Goal: Contribute content

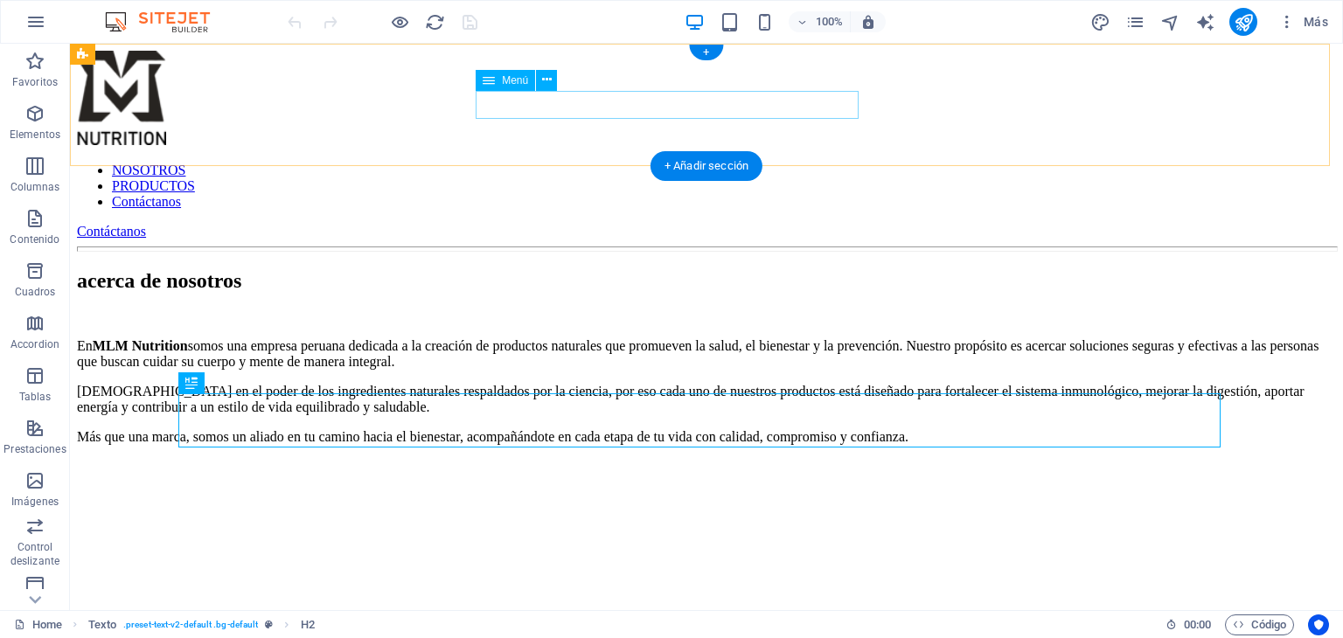
click at [685, 163] on nav "NOSOTROS PRODUCTOS Contáctanos" at bounding box center [706, 186] width 1259 height 47
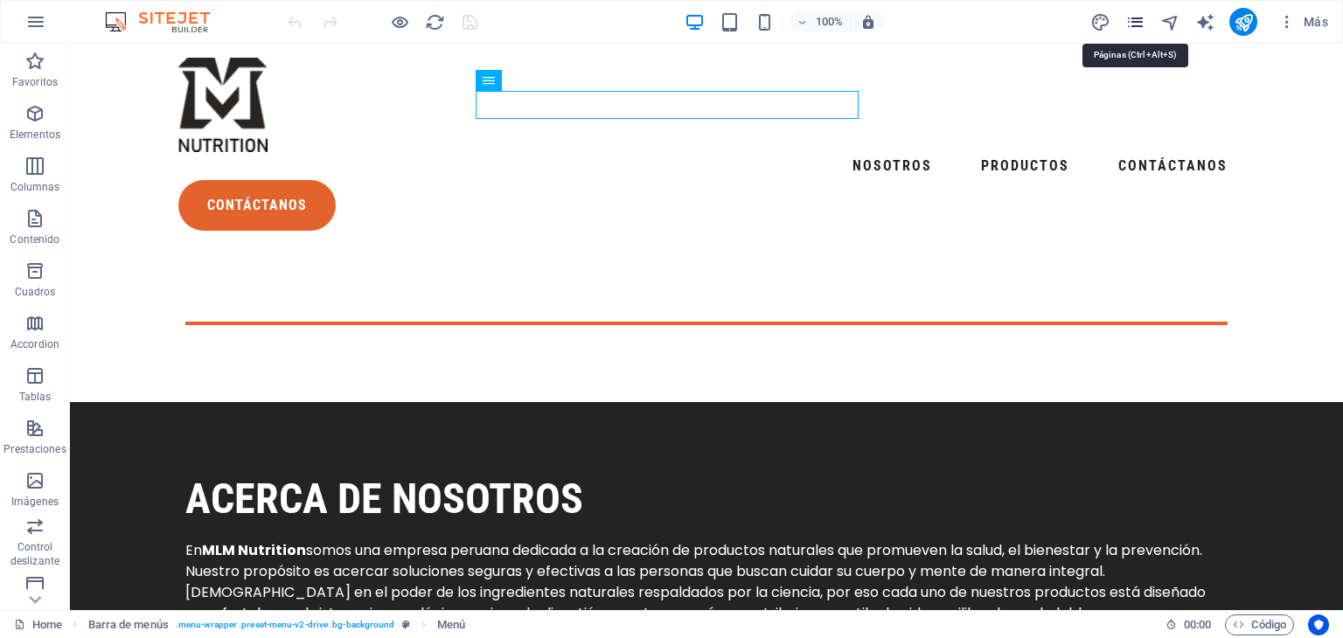
click at [1139, 17] on icon "pages" at bounding box center [1135, 22] width 20 height 20
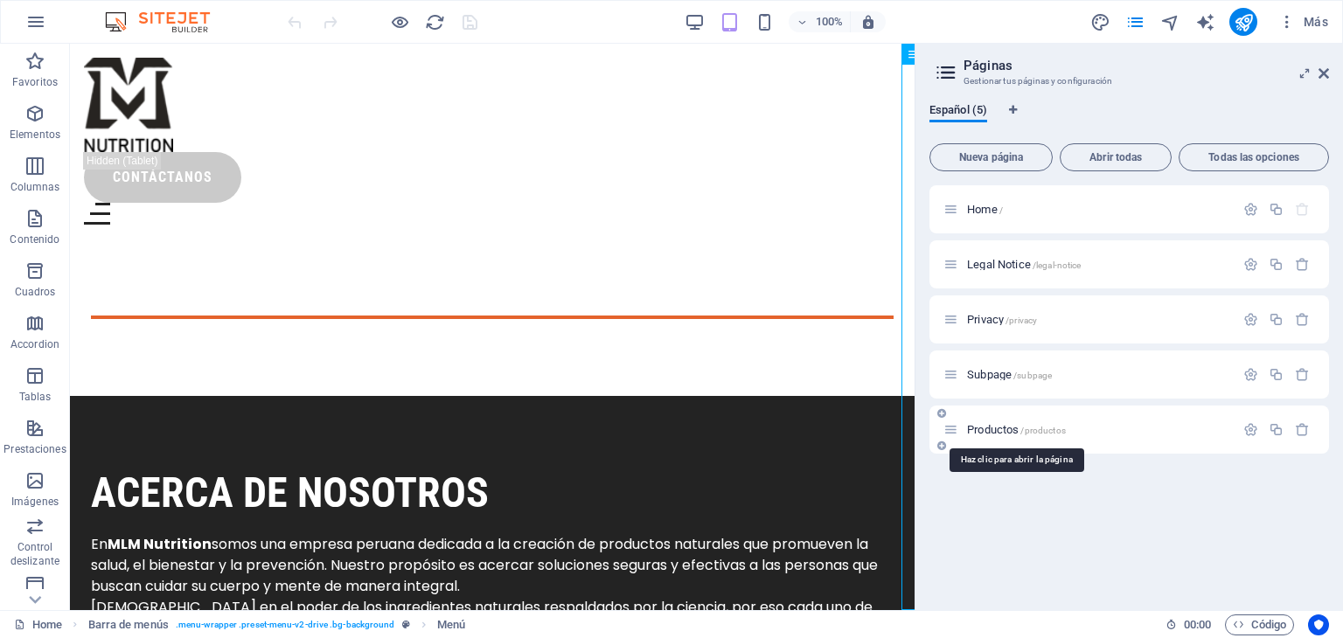
click at [981, 428] on span "Productos /productos" at bounding box center [1016, 429] width 99 height 13
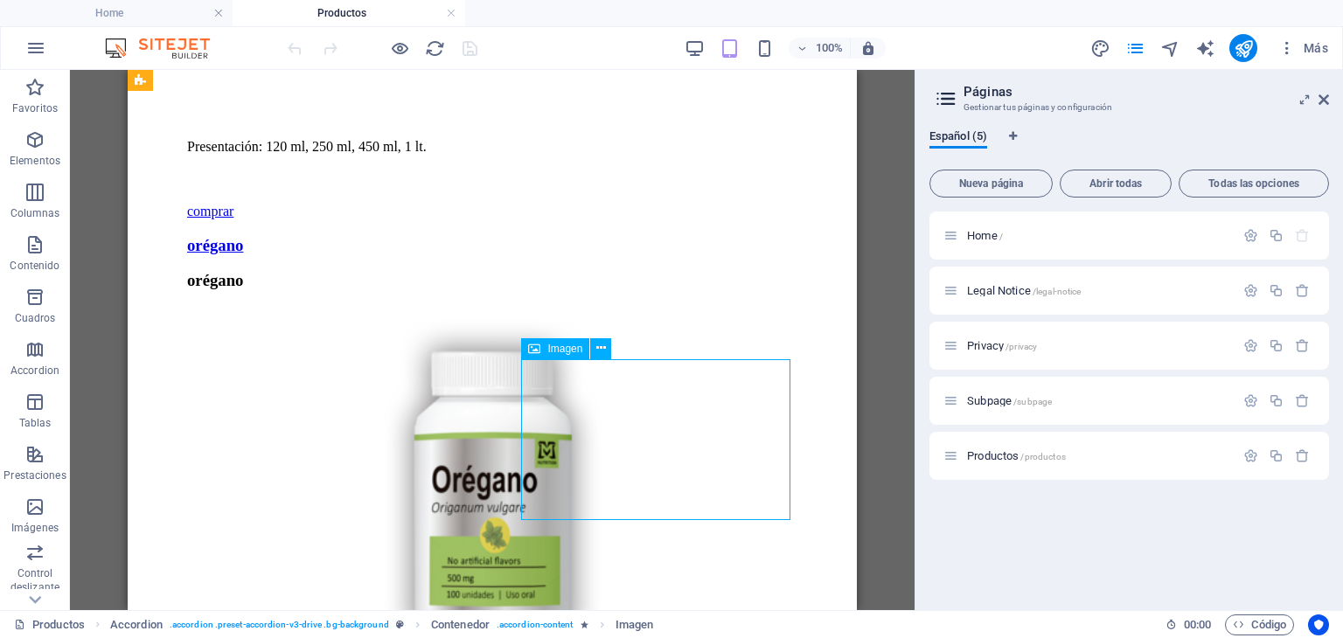
select select "%"
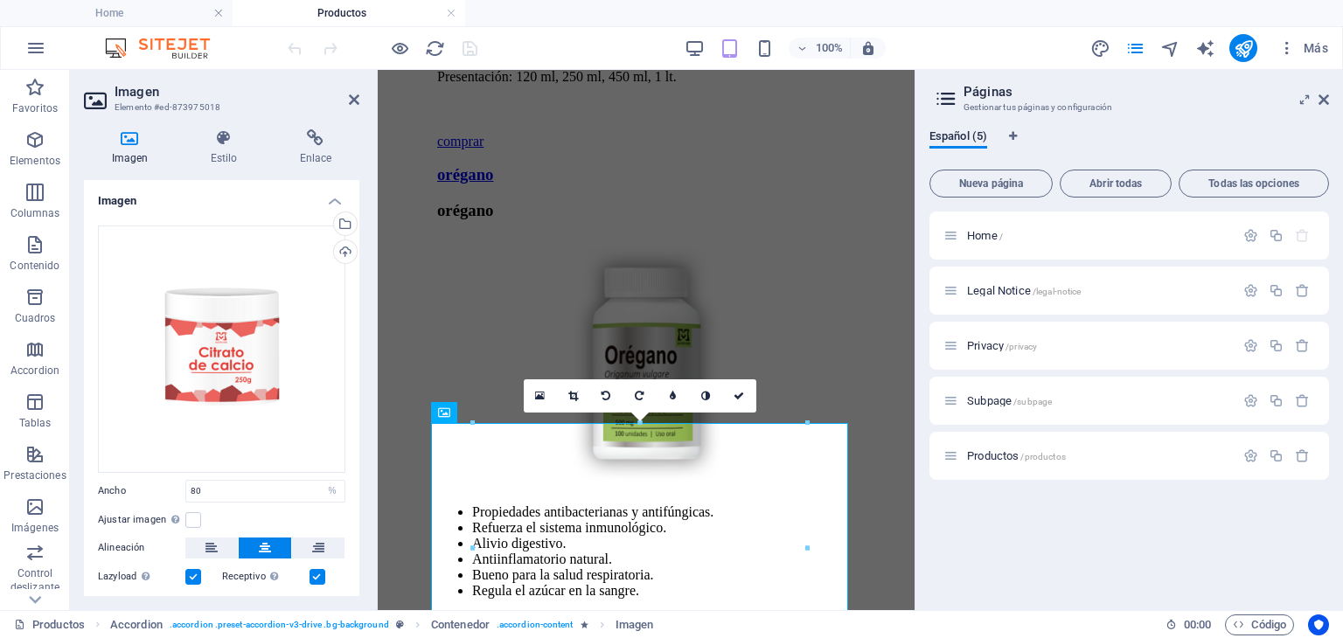
scroll to position [2045, 0]
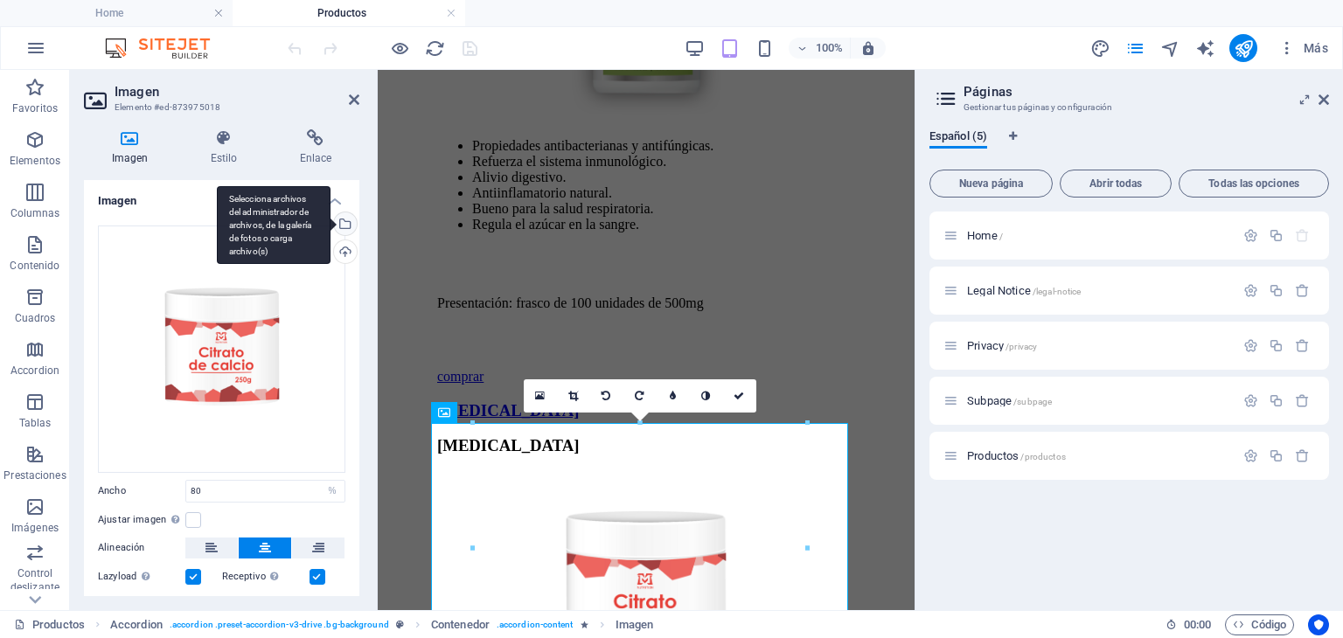
click at [343, 225] on div "Selecciona archivos del administrador de archivos, de la galería de fotos o car…" at bounding box center [343, 225] width 26 height 26
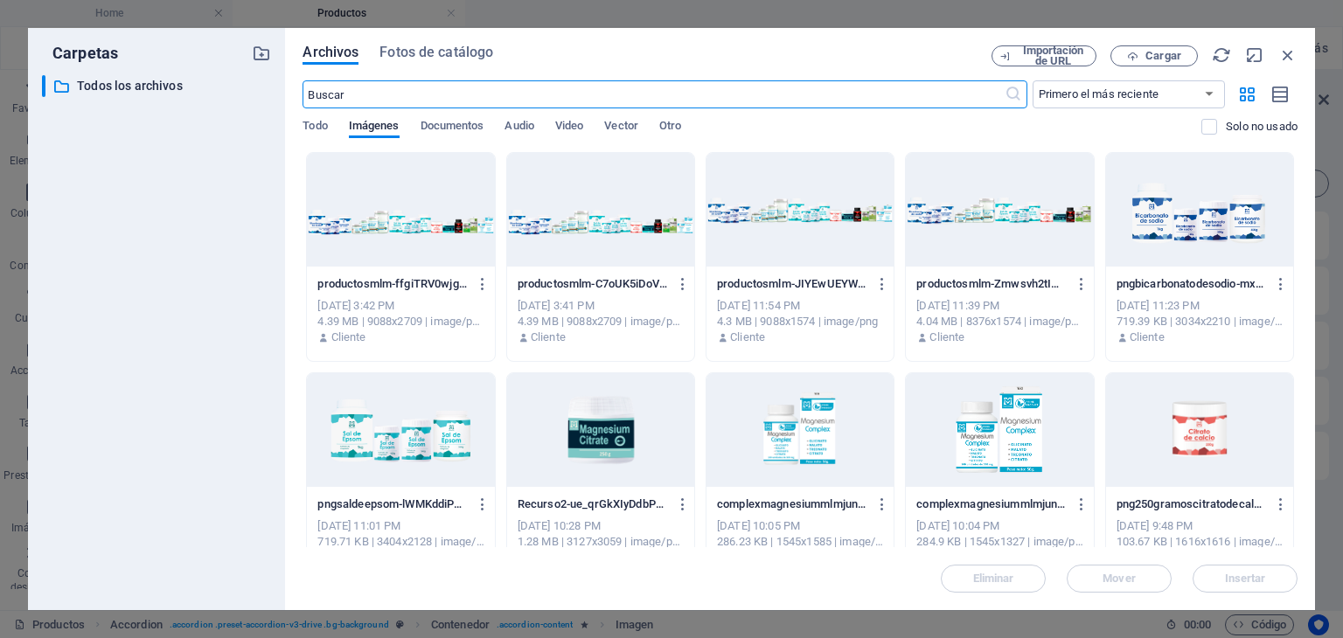
scroll to position [4683, 0]
click at [1167, 60] on span "Cargar" at bounding box center [1163, 56] width 36 height 10
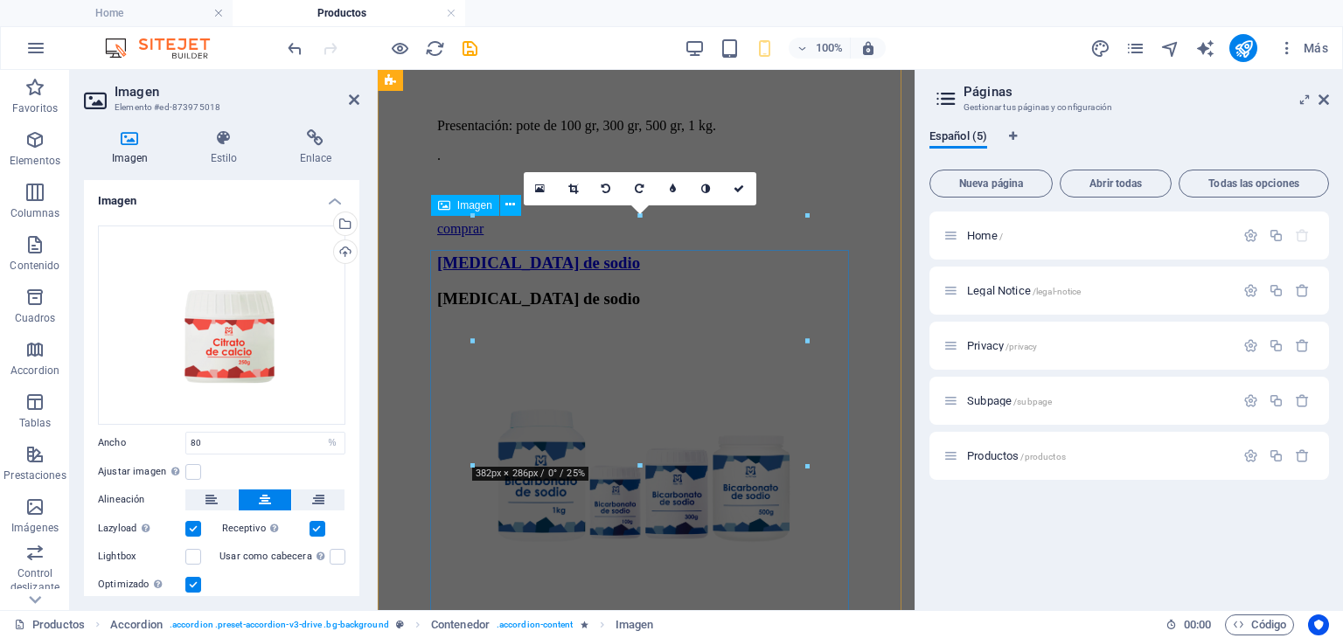
scroll to position [2252, 0]
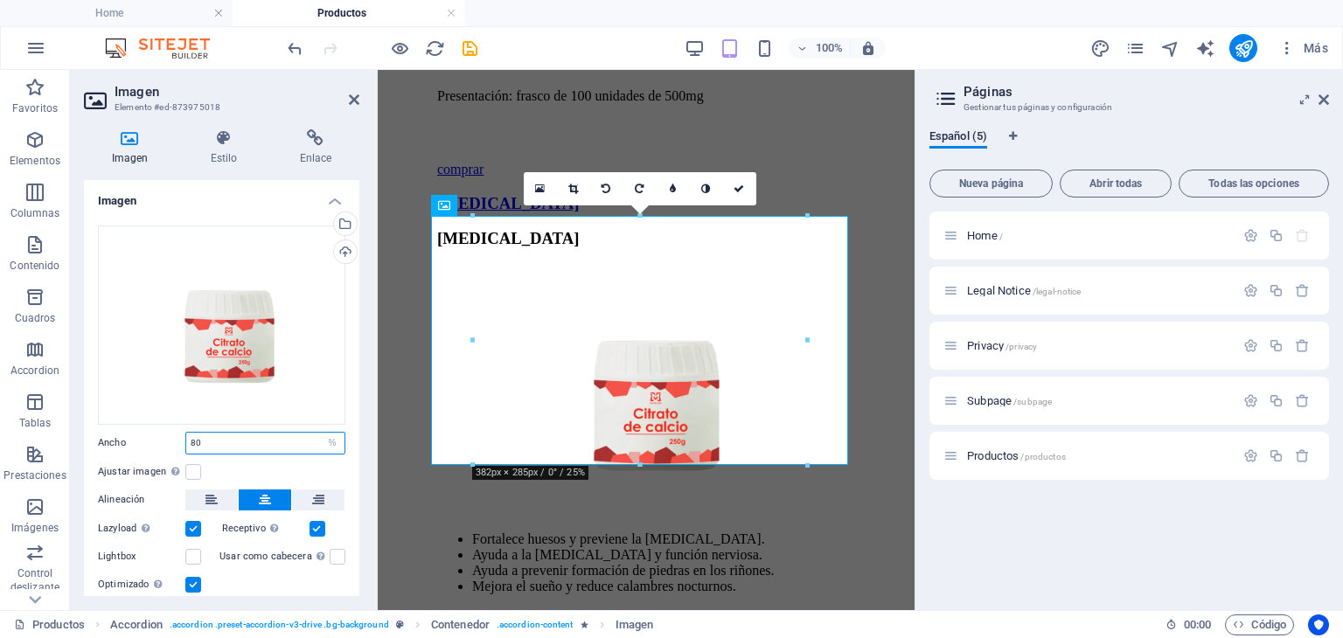
drag, startPoint x: 223, startPoint y: 442, endPoint x: 134, endPoint y: 440, distance: 89.2
click at [134, 440] on div "Ancho 80 Predeterminado automático px rem % em vh vw" at bounding box center [221, 443] width 247 height 23
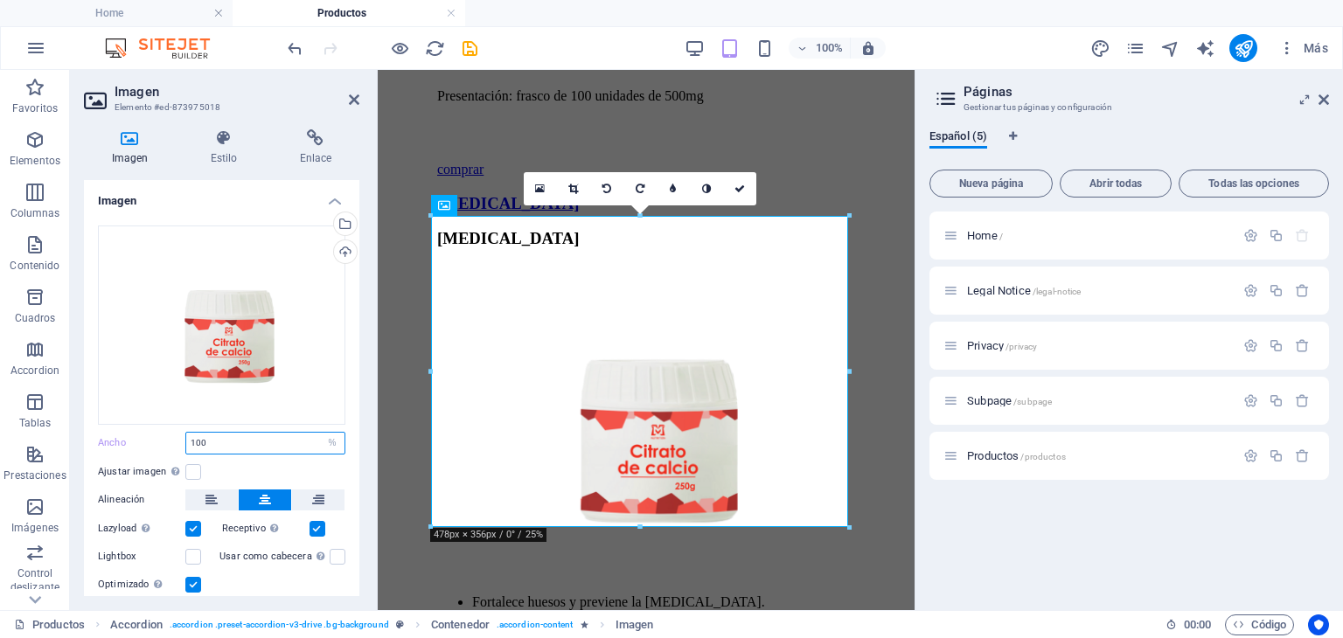
type input "100"
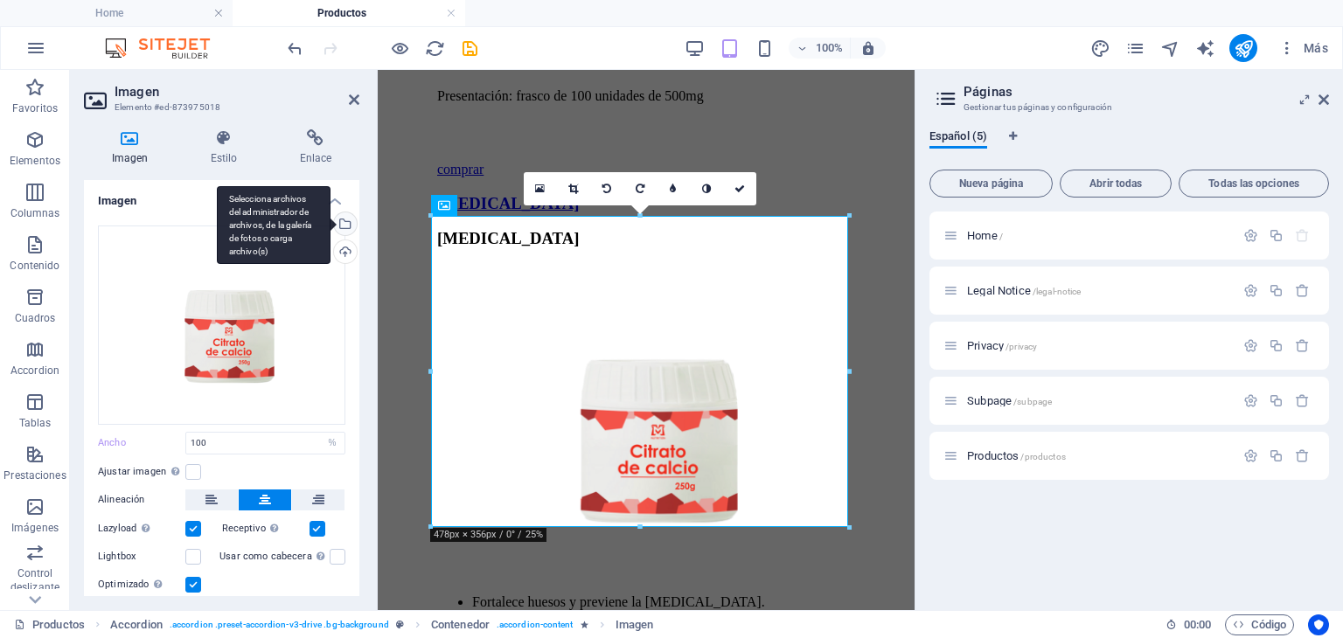
click at [330, 221] on div "Selecciona archivos del administrador de archivos, de la galería de fotos o car…" at bounding box center [274, 225] width 114 height 79
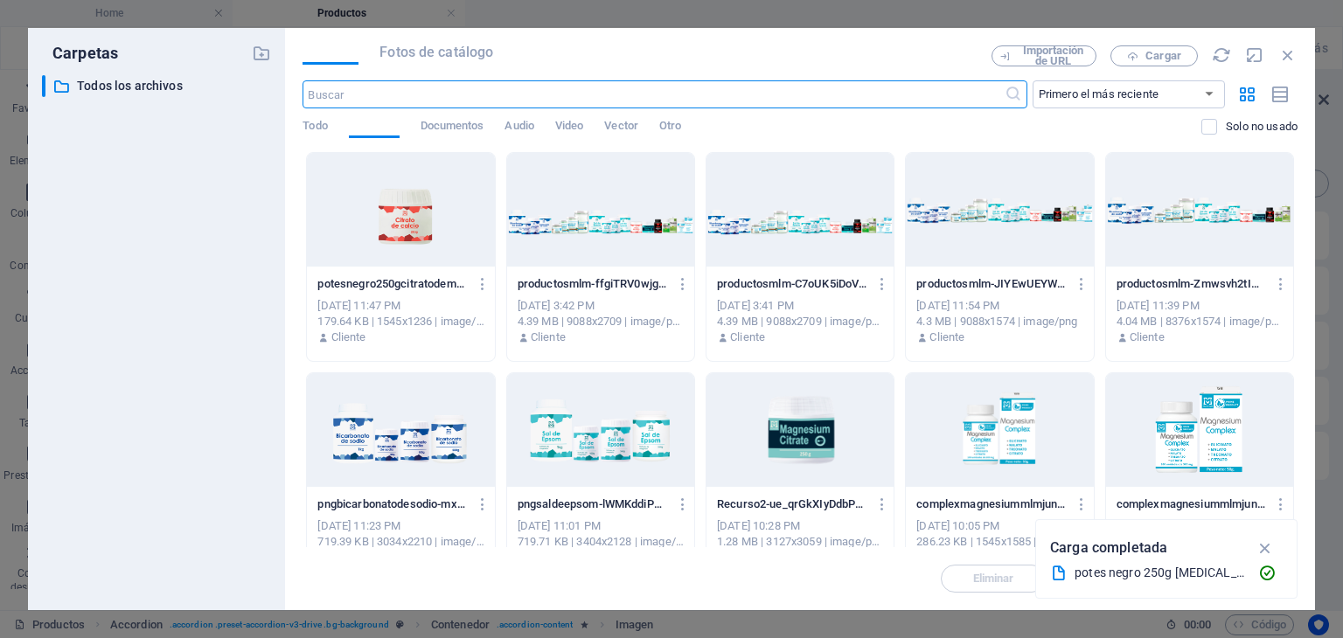
scroll to position [4688, 0]
click at [483, 284] on icon "button" at bounding box center [483, 284] width 17 height 16
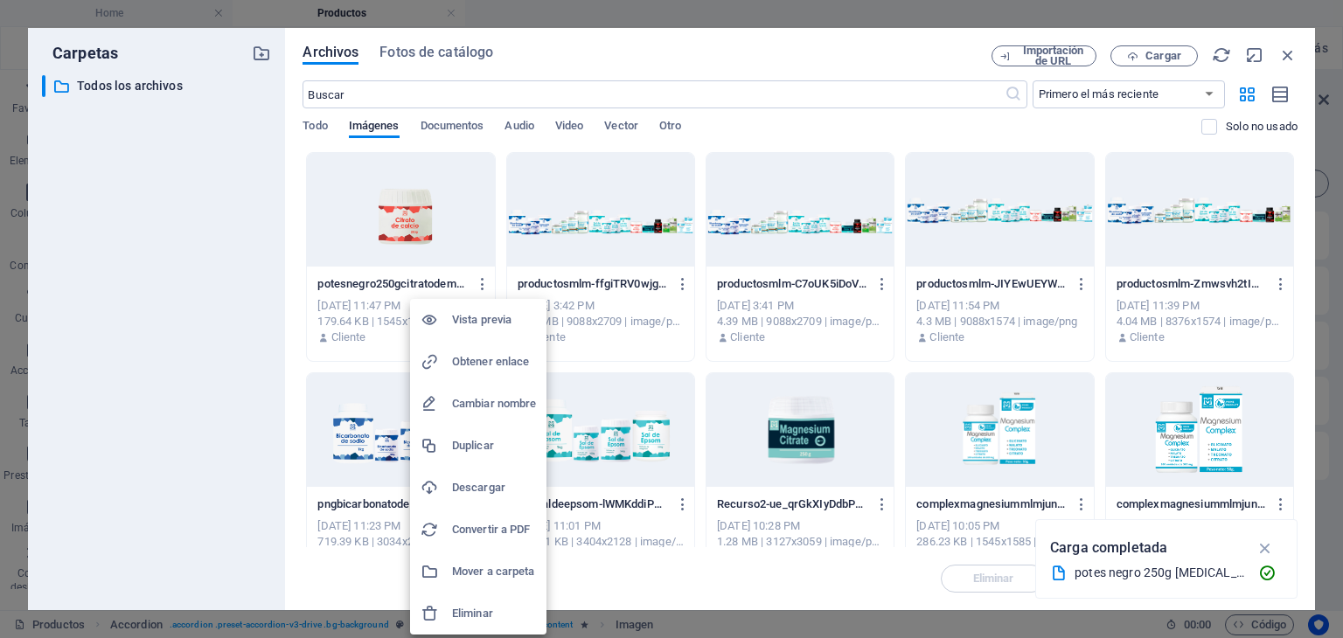
click at [514, 615] on h6 "Eliminar" at bounding box center [494, 613] width 84 height 21
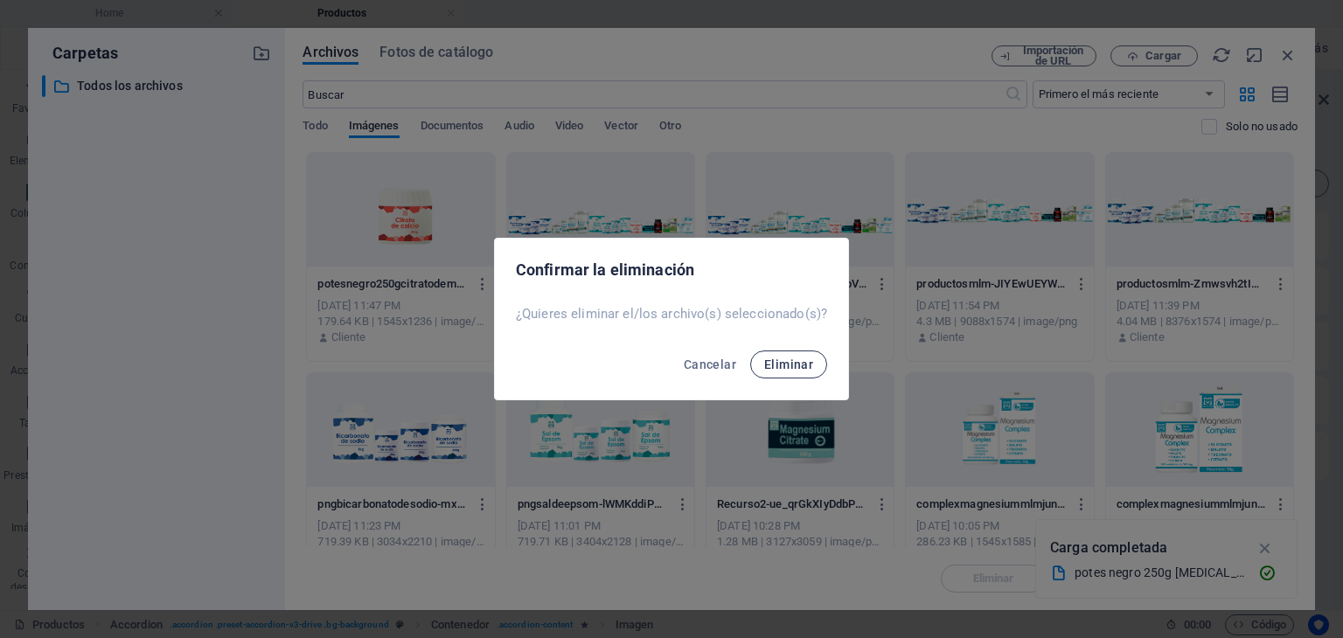
click at [790, 364] on span "Eliminar" at bounding box center [788, 365] width 49 height 14
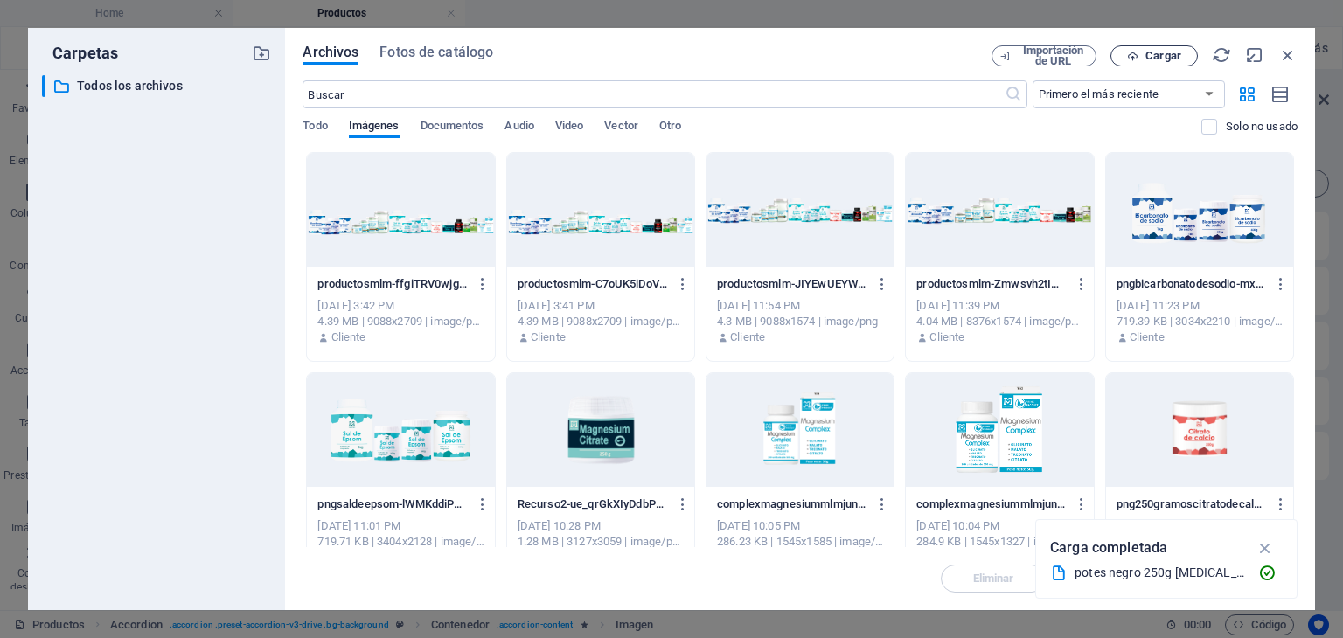
click at [1135, 57] on icon "button" at bounding box center [1132, 56] width 11 height 11
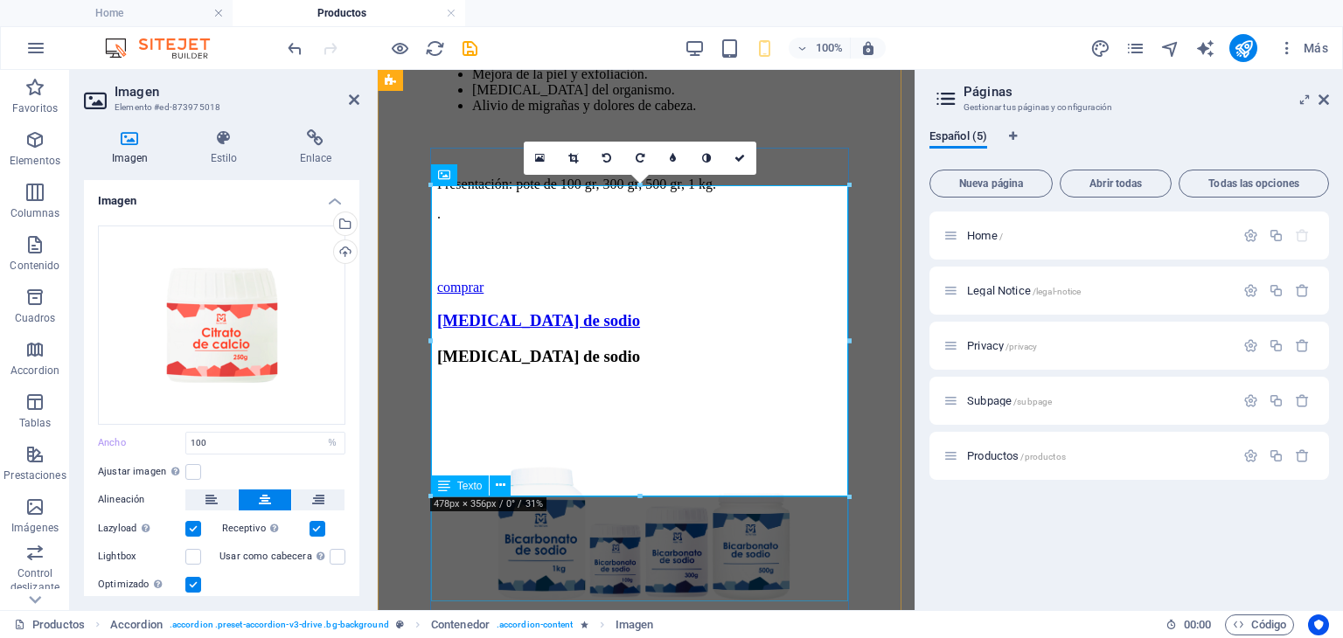
scroll to position [2283, 0]
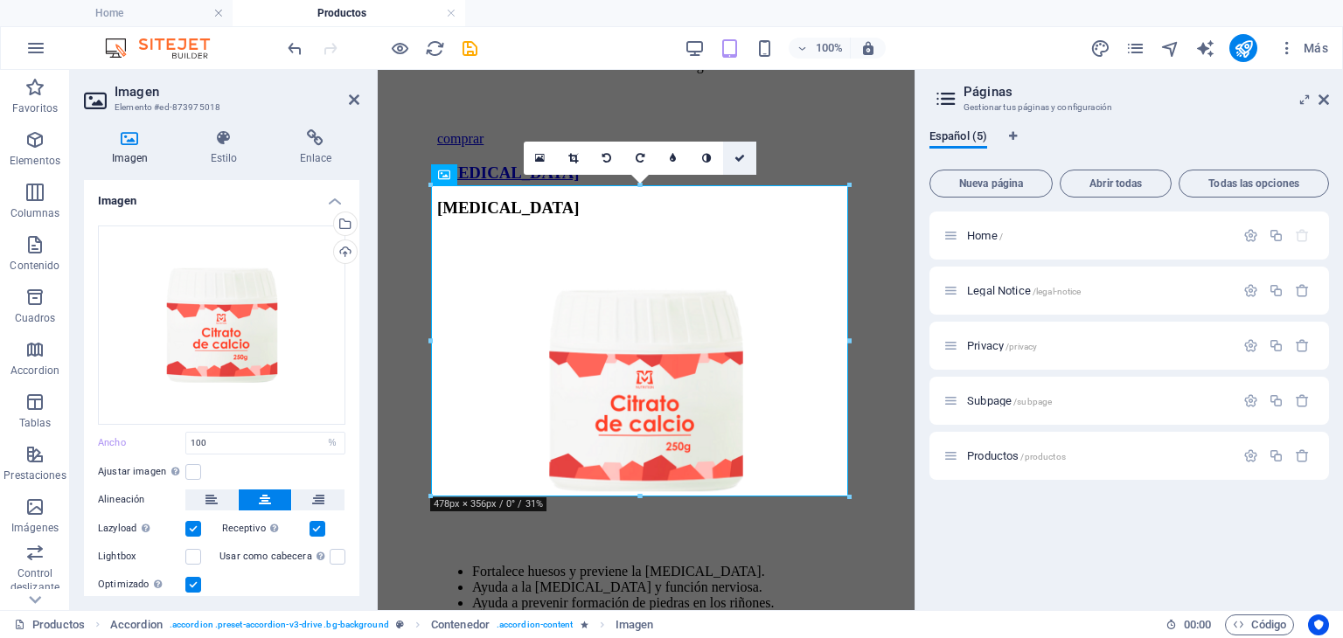
click at [740, 153] on icon at bounding box center [739, 158] width 10 height 10
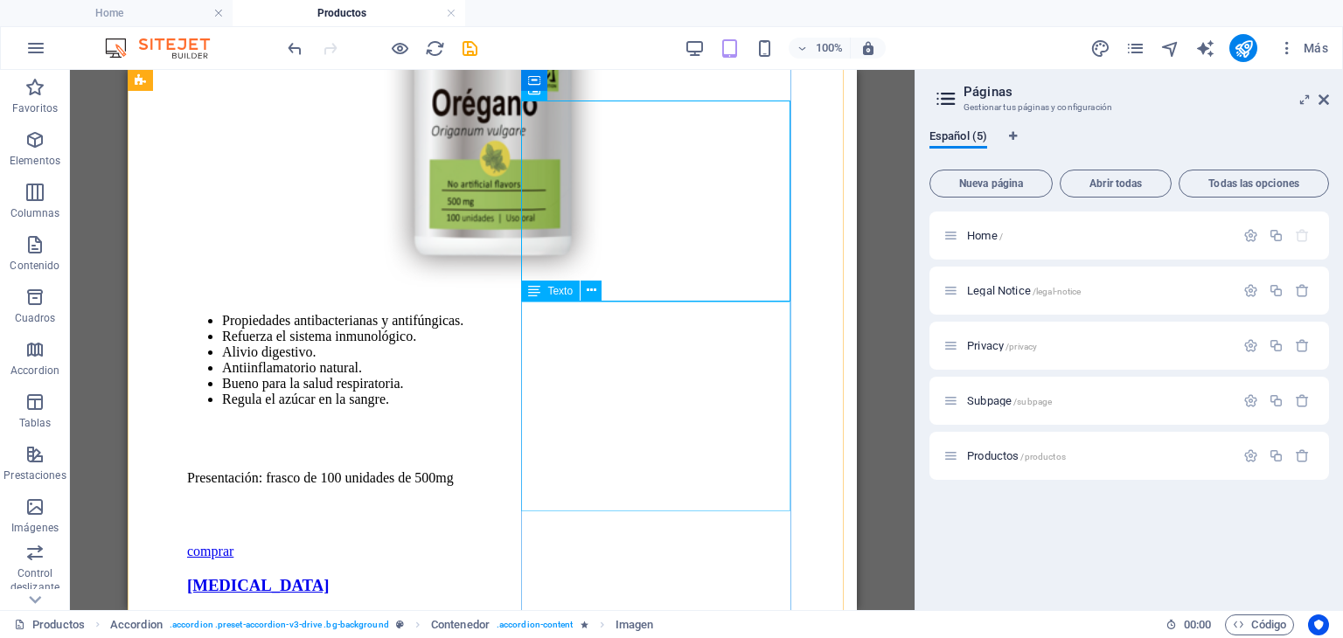
scroll to position [1763, 0]
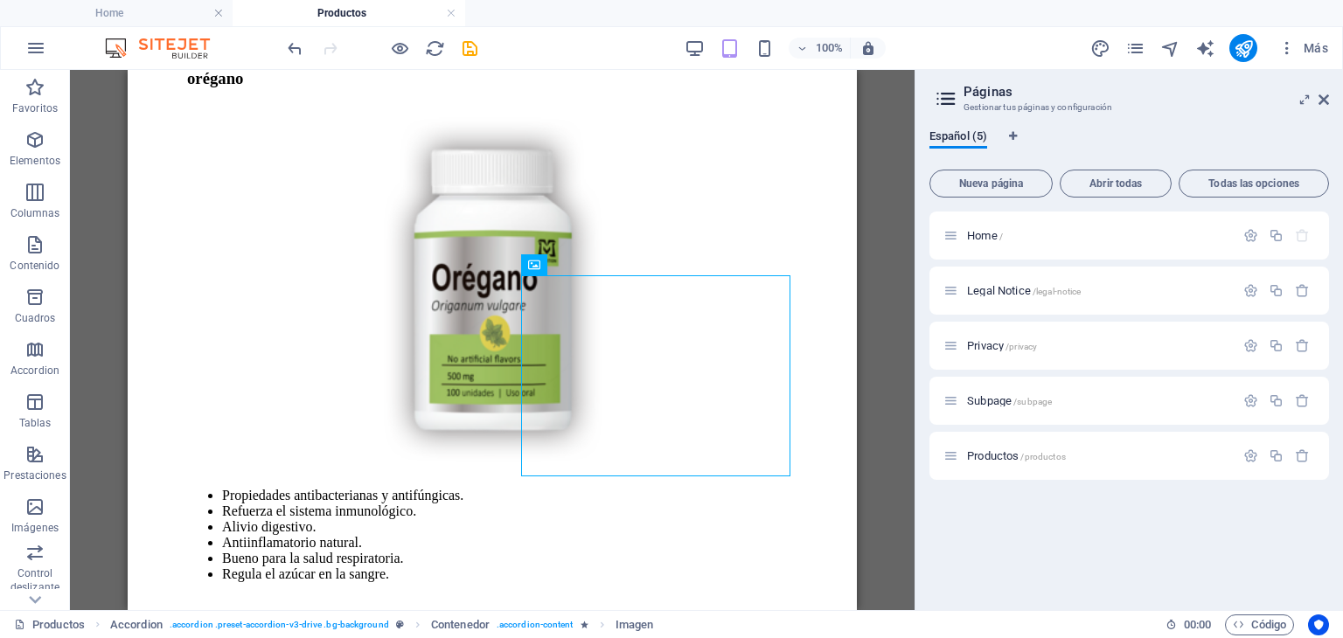
click at [455, 47] on div at bounding box center [382, 48] width 196 height 28
click at [465, 46] on icon "save" at bounding box center [470, 48] width 20 height 20
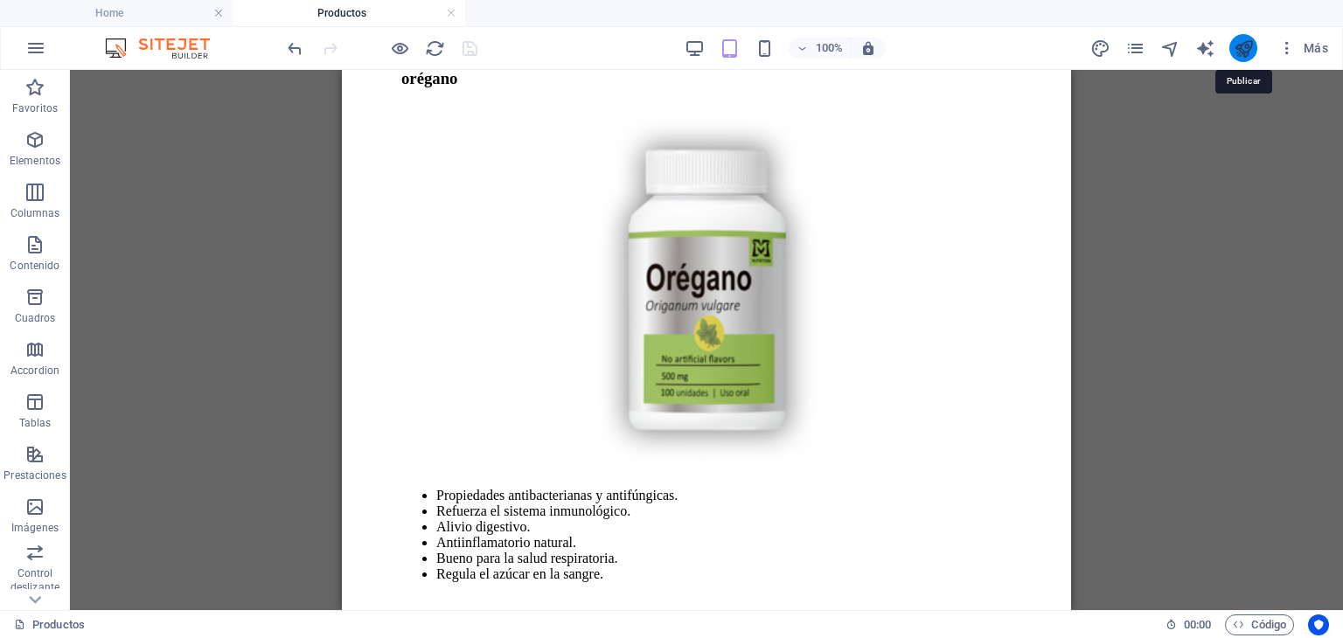
click at [1249, 46] on icon "publish" at bounding box center [1244, 48] width 20 height 20
